Goal: Task Accomplishment & Management: Use online tool/utility

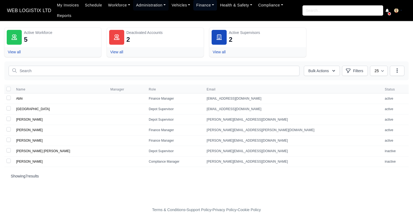
click at [199, 6] on link "Finance" at bounding box center [205, 5] width 24 height 10
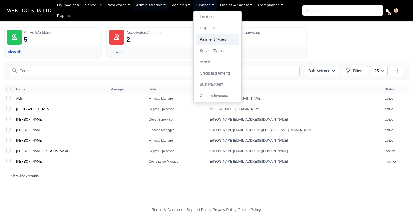
click at [211, 41] on link "Payment Types" at bounding box center [218, 39] width 44 height 11
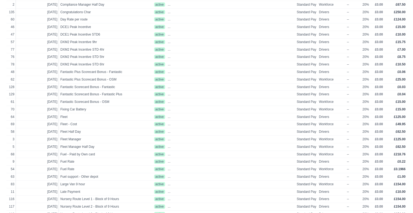
scroll to position [138, 0]
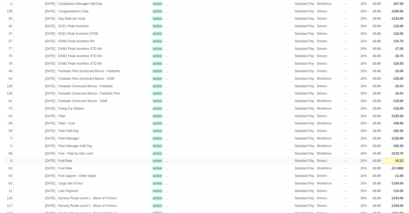
click at [400, 160] on span "£0.22" at bounding box center [399, 161] width 8 height 4
select select
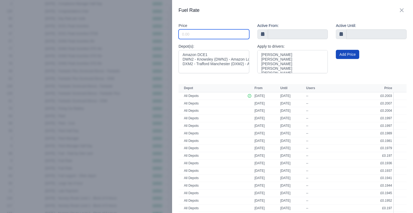
click at [222, 36] on input "Include Inactive" at bounding box center [213, 34] width 71 height 10
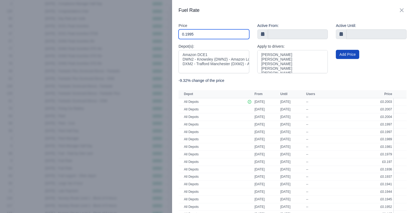
type input "0.1995"
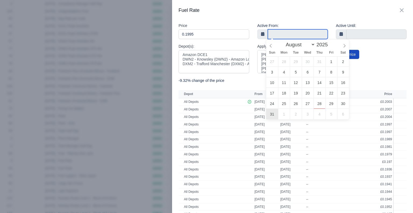
type input "31 August 2025"
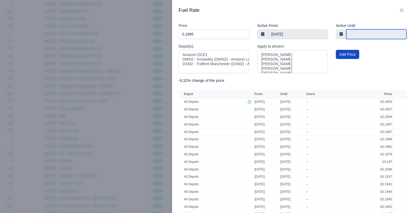
click at [364, 31] on input "text" at bounding box center [376, 34] width 60 height 10
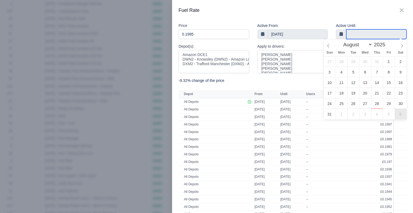
type input "6 September 2025"
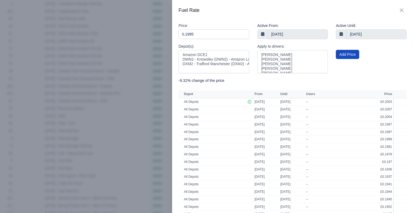
click at [382, 60] on div "Add Price" at bounding box center [371, 60] width 79 height 34
click at [347, 53] on button "Add Price" at bounding box center [347, 54] width 23 height 9
